Goal: Transaction & Acquisition: Subscribe to service/newsletter

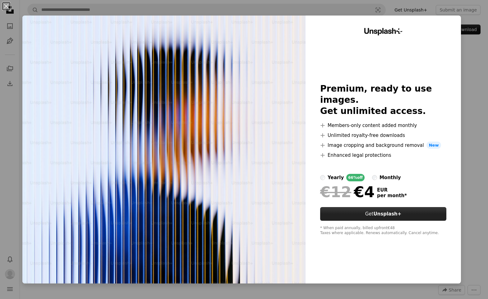
click at [384, 211] on strong "Unsplash+" at bounding box center [387, 214] width 28 height 6
click at [391, 211] on strong "Unsplash+" at bounding box center [387, 214] width 28 height 6
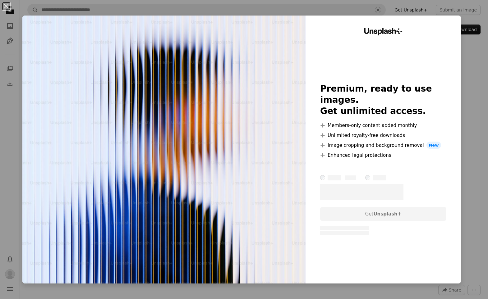
scroll to position [1, 0]
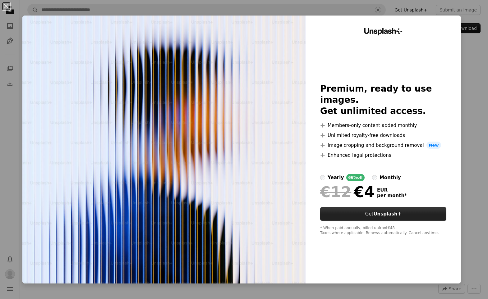
click at [405, 207] on link "Get Unsplash+" at bounding box center [383, 214] width 126 height 14
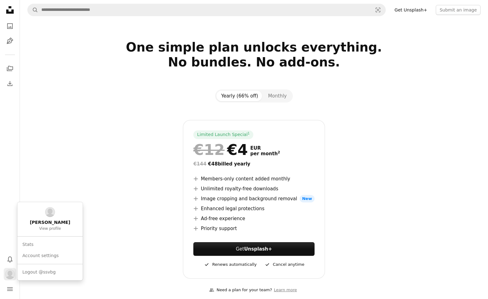
click at [11, 276] on img "Profile" at bounding box center [10, 274] width 10 height 10
click at [45, 257] on link "Account settings" at bounding box center [50, 255] width 60 height 11
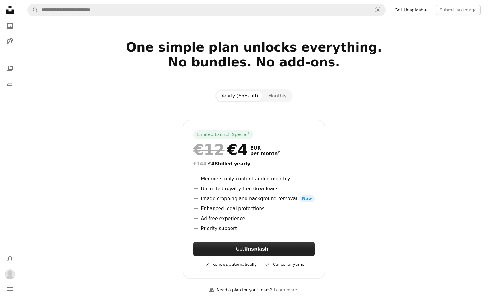
click at [265, 251] on strong "Unsplash+" at bounding box center [258, 249] width 28 height 6
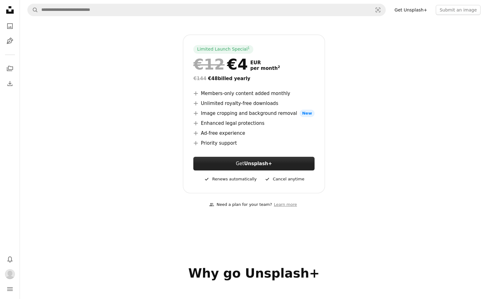
scroll to position [86, 0]
click at [255, 163] on strong "Unsplash+" at bounding box center [258, 164] width 28 height 6
